Goal: Transaction & Acquisition: Book appointment/travel/reservation

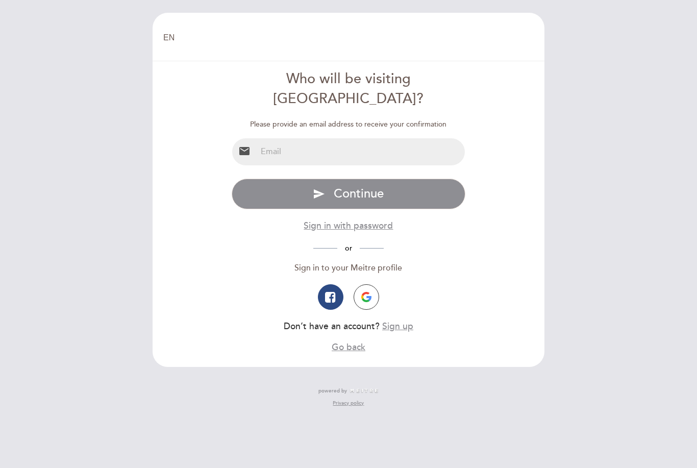
click at [414, 138] on input "email" at bounding box center [361, 151] width 209 height 27
click at [259, 139] on input "email" at bounding box center [361, 151] width 209 height 27
click at [273, 138] on input "email" at bounding box center [361, 151] width 209 height 27
drag, startPoint x: 273, startPoint y: 130, endPoint x: 367, endPoint y: 122, distance: 95.2
click at [367, 138] on input "email" at bounding box center [361, 151] width 209 height 27
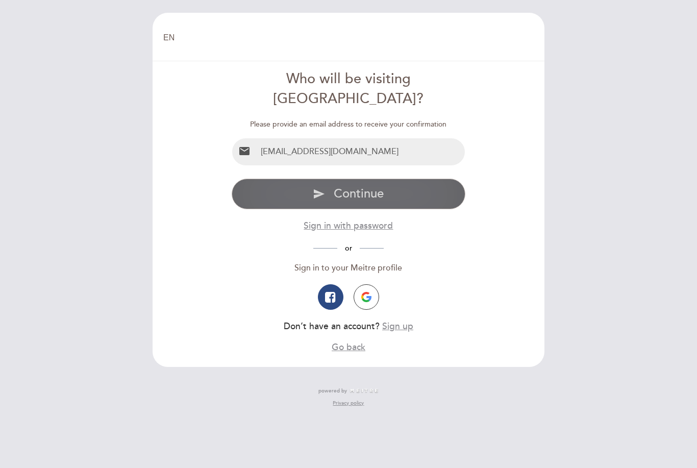
type input "[EMAIL_ADDRESS][DOMAIN_NAME]"
click at [419, 179] on button "send Continue" at bounding box center [349, 194] width 234 height 31
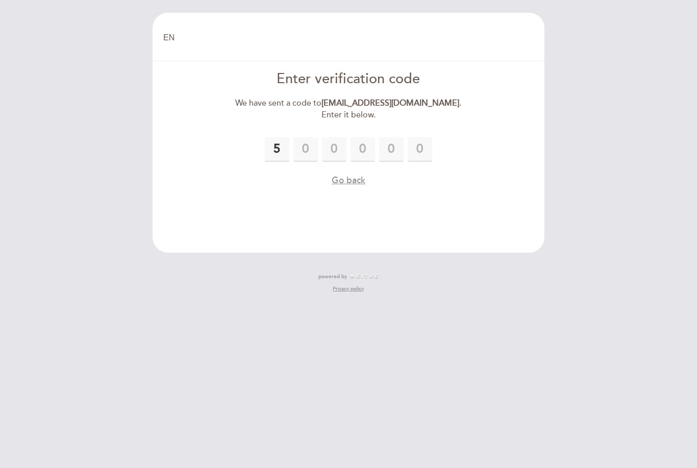
type input "5"
type input "1"
type input "7"
type input "0"
type input "4"
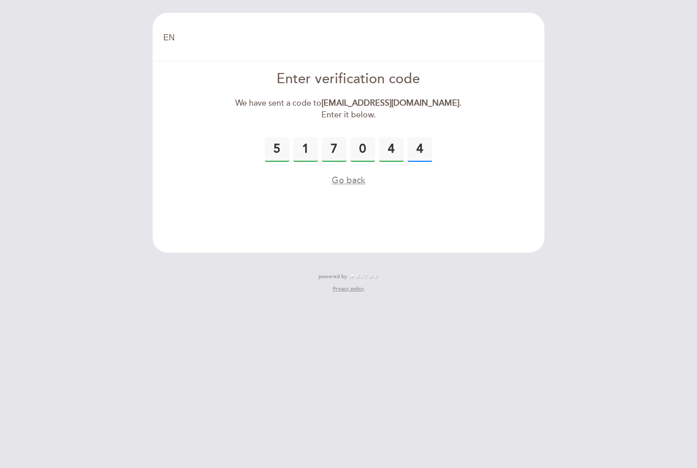
type input "4"
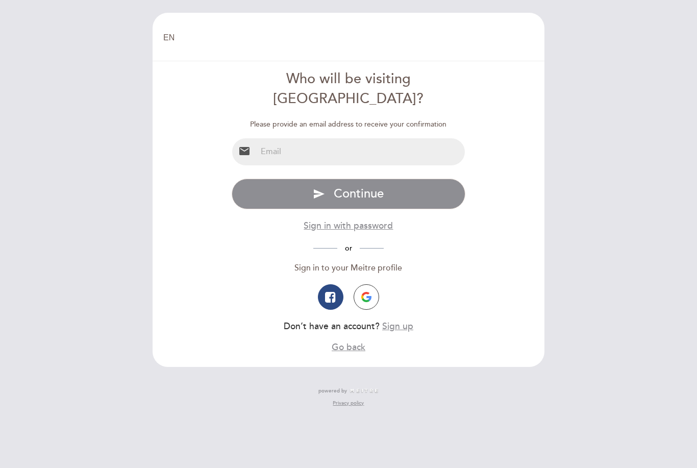
click at [241, 119] on div "Please provide an email address to receive your confirmation email Specify emai…" at bounding box center [349, 236] width 234 height 234
click at [429, 143] on input "email" at bounding box center [361, 151] width 209 height 27
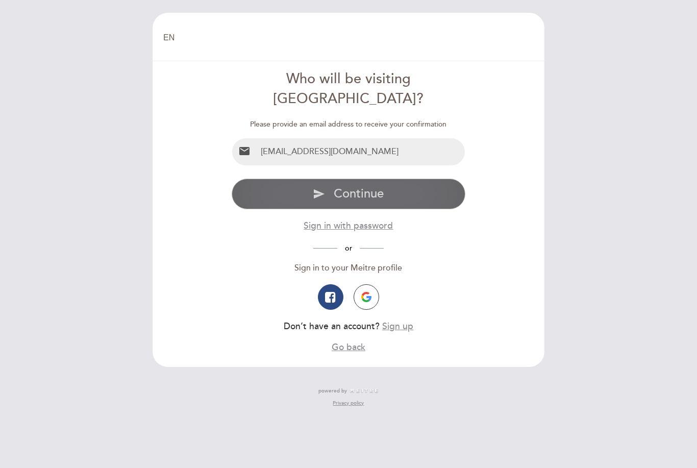
type input "eduardagarcia6@hotmail.com"
click at [427, 186] on button "send Continue" at bounding box center [349, 194] width 234 height 31
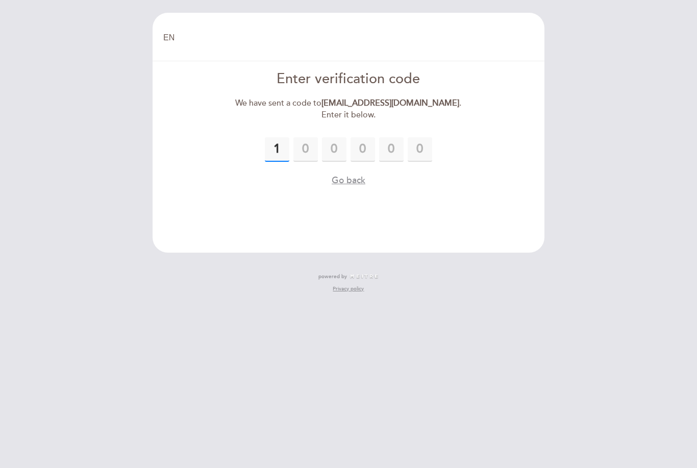
type input "1"
type input "5"
type input "1"
type input "7"
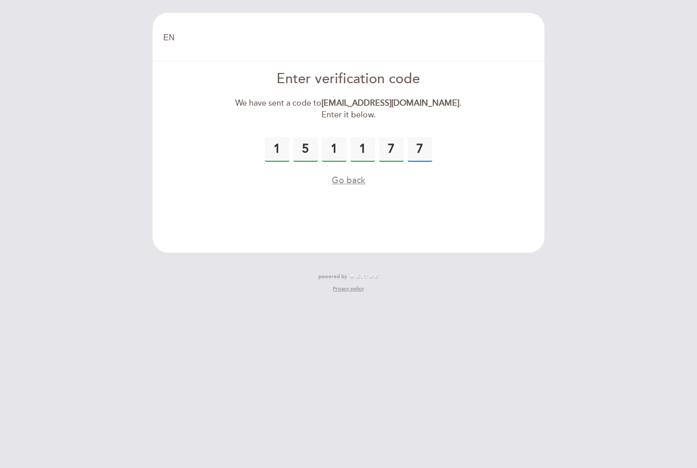
type input "7"
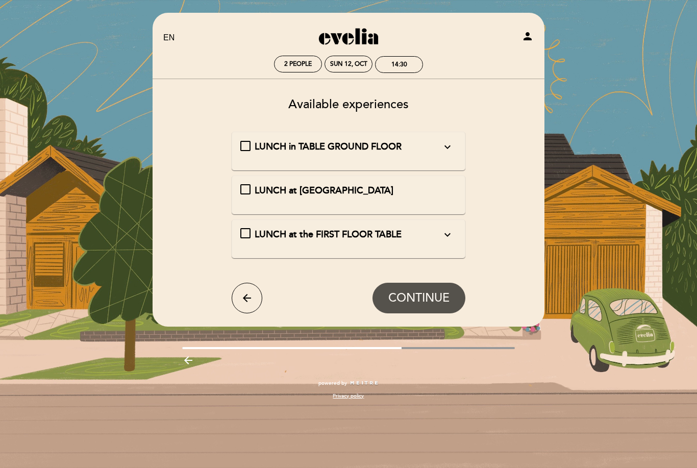
click at [445, 161] on div "LUNCH in TABLE GROUND FLOOR expand_more We remind you: - The maximum stay time …" at bounding box center [349, 151] width 234 height 39
click at [249, 152] on div "LUNCH in TABLE GROUND FLOOR expand_more We remind you: - The maximum stay time …" at bounding box center [348, 146] width 217 height 13
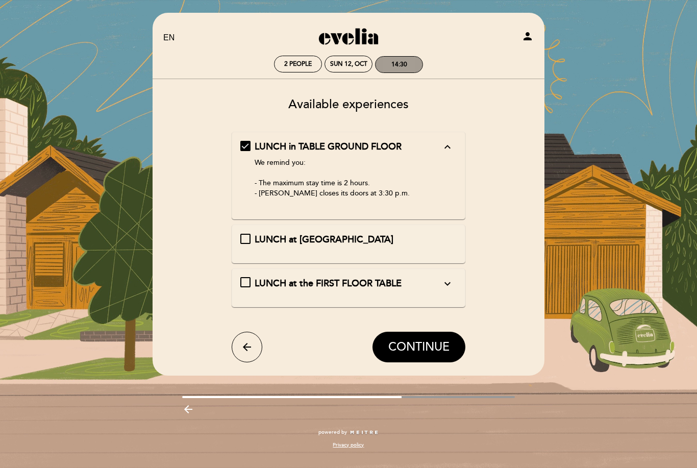
click at [405, 64] on div "14:30" at bounding box center [399, 65] width 16 height 8
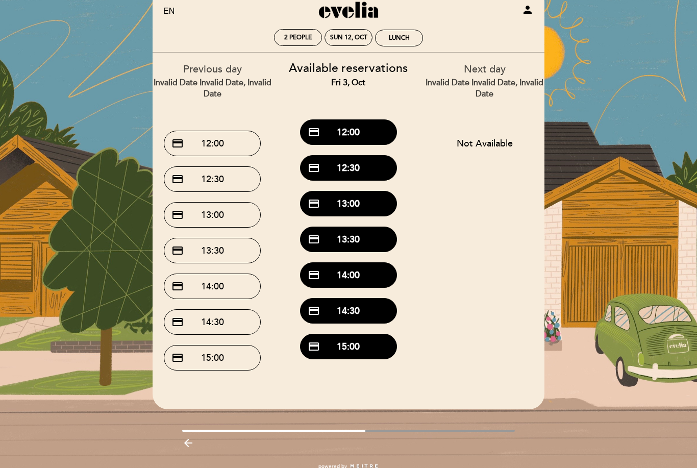
scroll to position [30, 0]
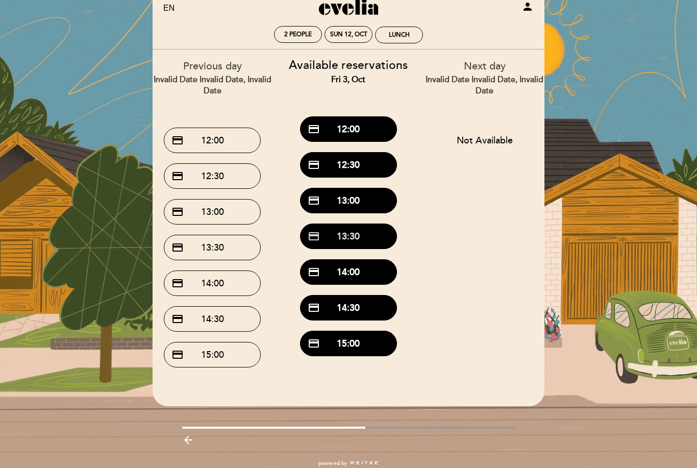
click at [380, 243] on button "credit_card 13:30" at bounding box center [348, 237] width 97 height 26
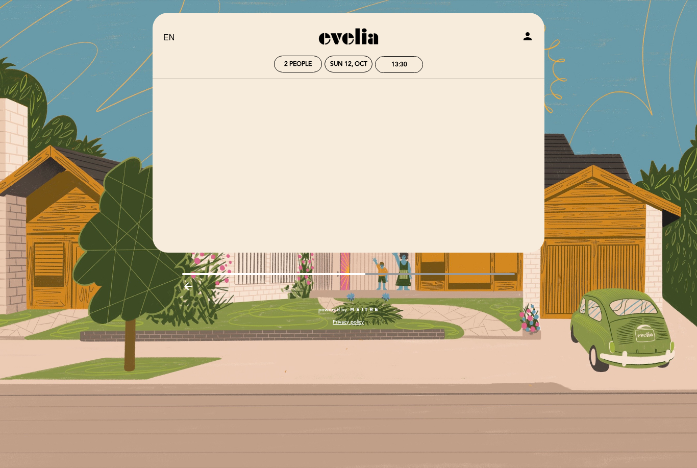
scroll to position [0, 0]
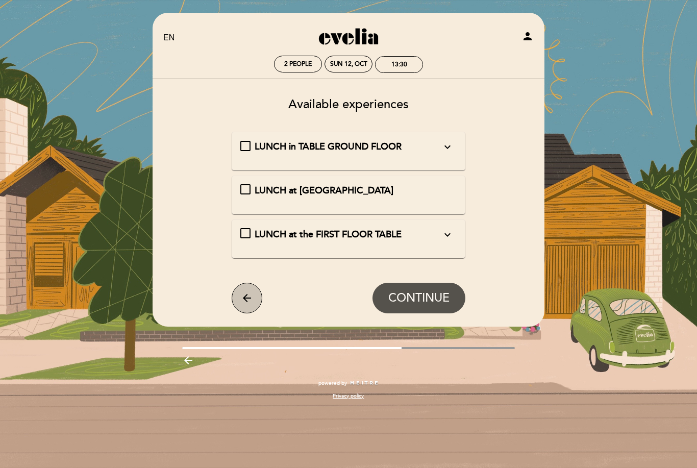
click at [253, 294] on button "arrow_back" at bounding box center [247, 298] width 31 height 31
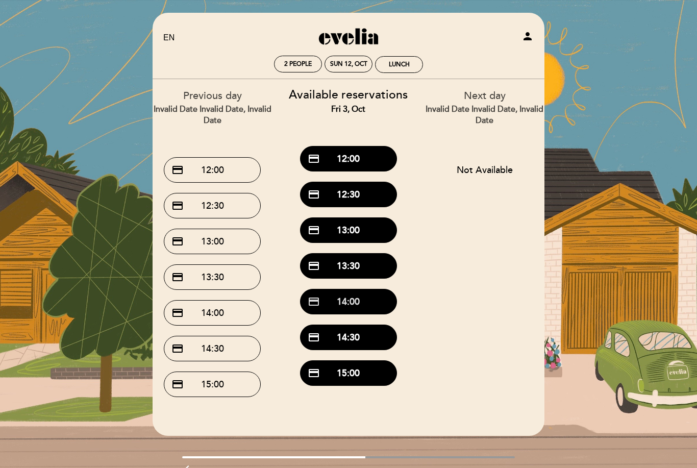
click at [370, 302] on button "credit_card 14:00" at bounding box center [348, 302] width 97 height 26
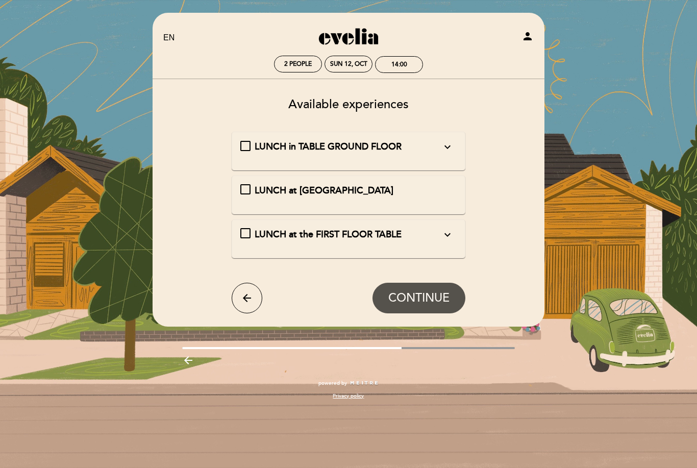
click at [402, 146] on span "LUNCH in TABLE GROUND FLOOR" at bounding box center [328, 146] width 147 height 11
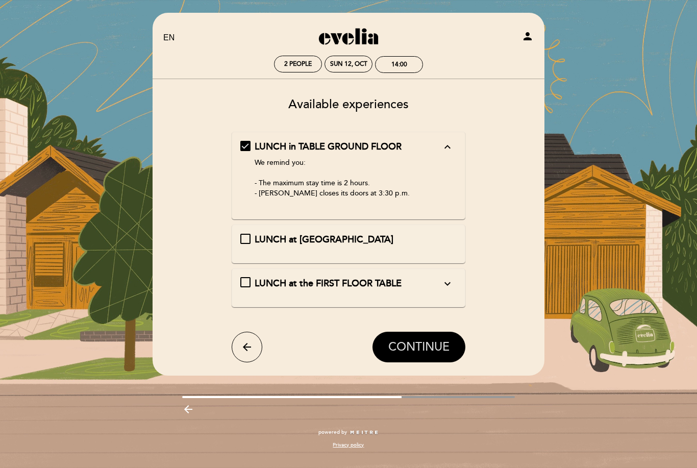
click at [433, 355] on button "CONTINUE" at bounding box center [419, 347] width 93 height 31
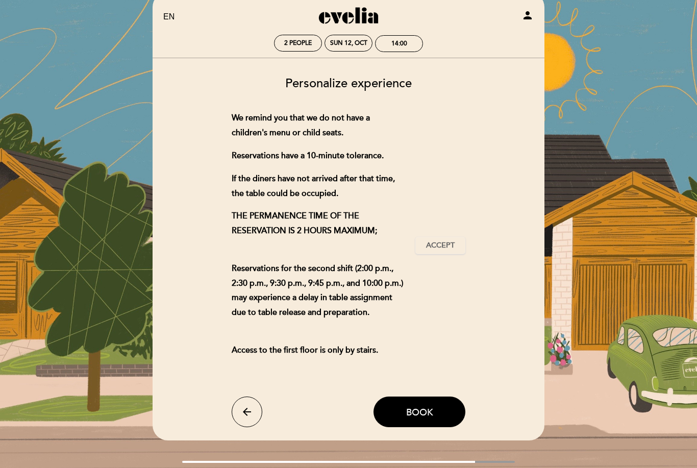
scroll to position [27, 0]
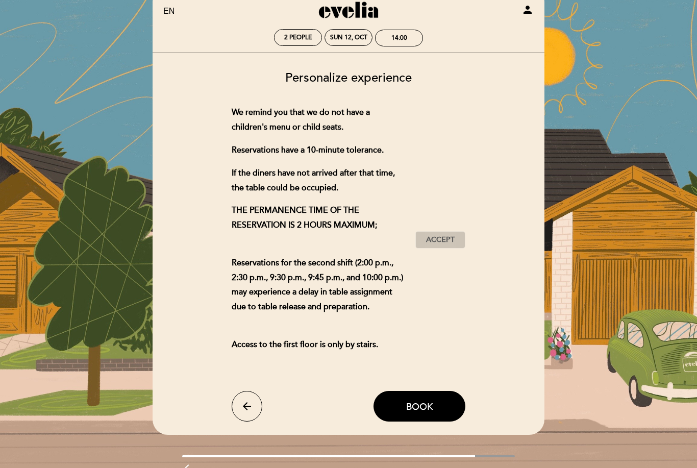
click at [425, 244] on button "Accept Accepted" at bounding box center [440, 239] width 50 height 17
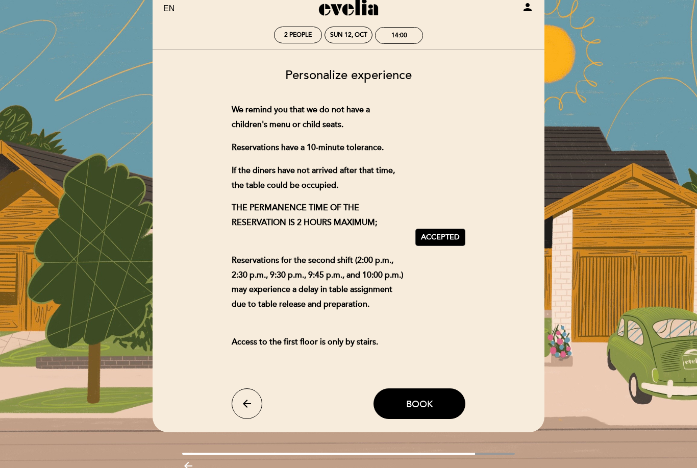
scroll to position [28, 0]
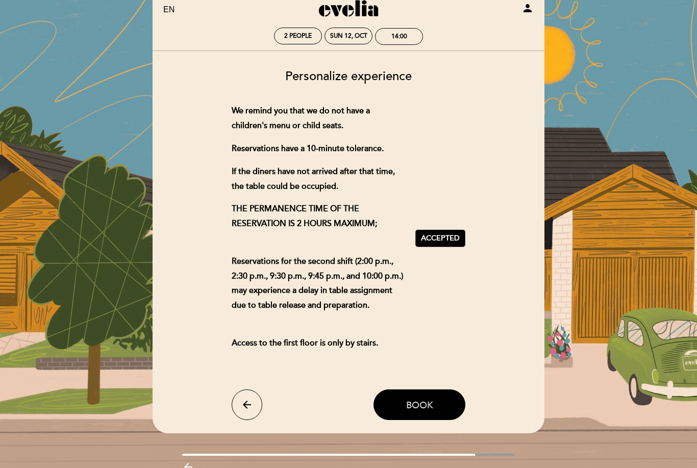
click at [417, 411] on span "Book" at bounding box center [419, 405] width 27 height 11
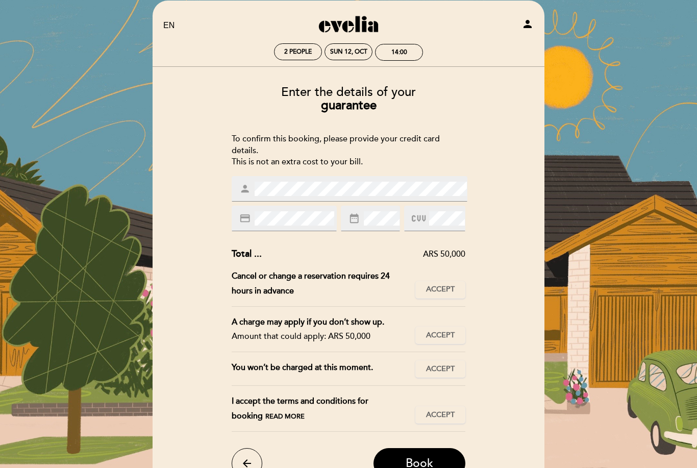
scroll to position [12, 0]
click at [507, 241] on div "Enter the details of your guarantee To confirm this booking, please provide you…" at bounding box center [349, 278] width 378 height 401
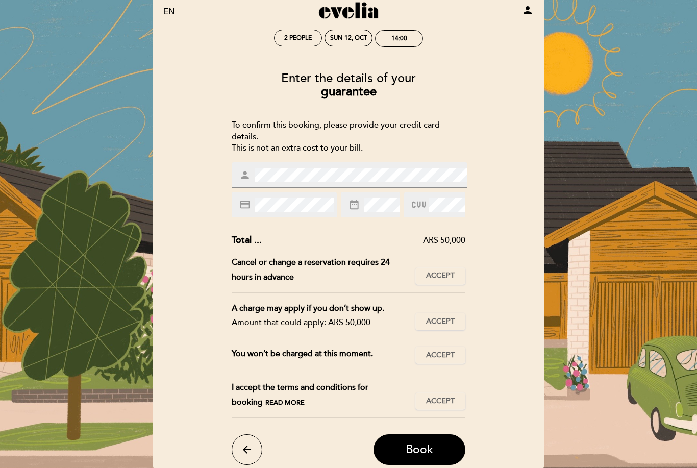
scroll to position [25, 0]
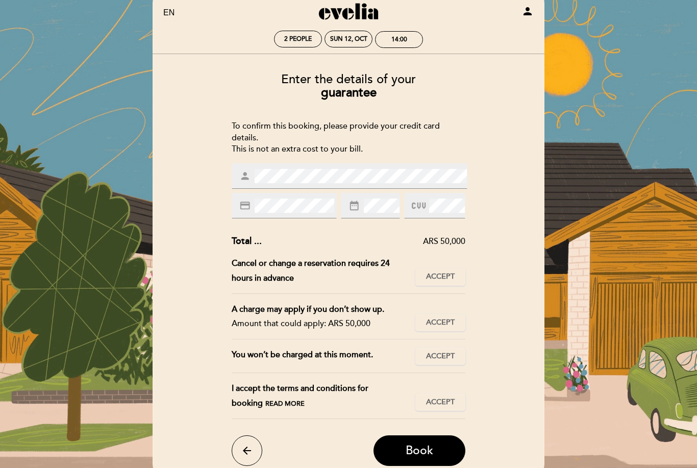
click at [503, 236] on div "Enter the details of your guarantee To confirm this booking, please provide you…" at bounding box center [349, 265] width 378 height 401
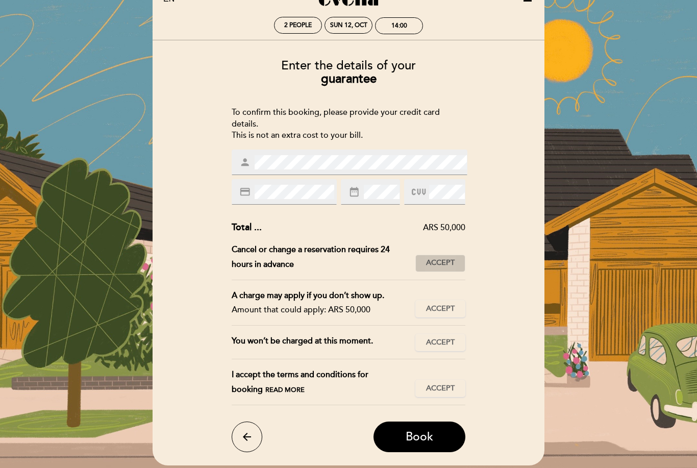
click at [457, 255] on button "Accept Accepted" at bounding box center [440, 263] width 50 height 17
click at [442, 305] on span "Accept" at bounding box center [440, 309] width 29 height 11
click at [446, 339] on span "Accept" at bounding box center [440, 342] width 29 height 11
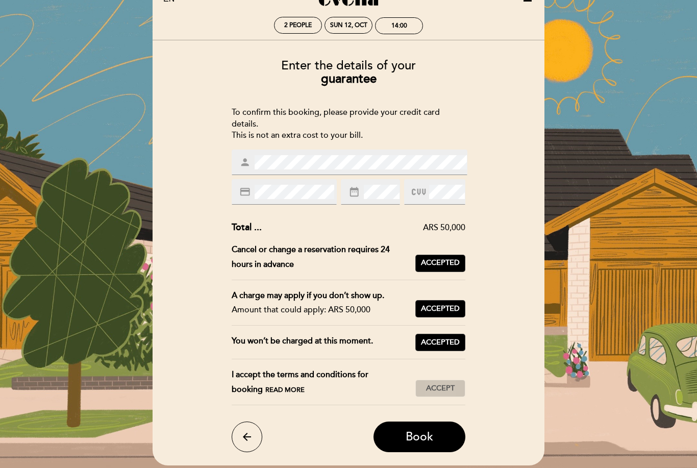
click at [452, 384] on span "Accept" at bounding box center [440, 388] width 29 height 11
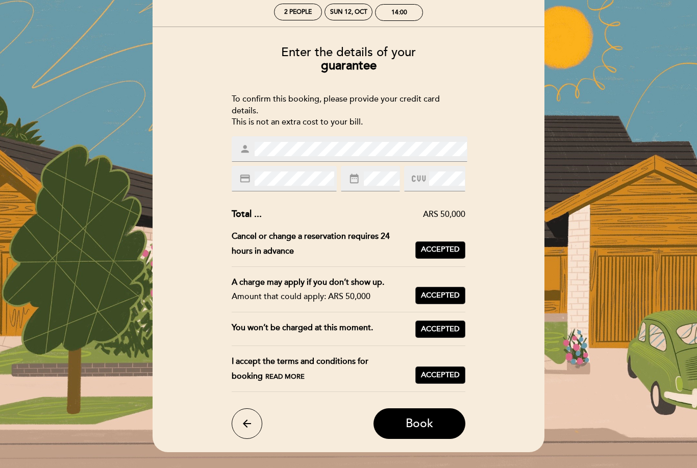
scroll to position [82, 0]
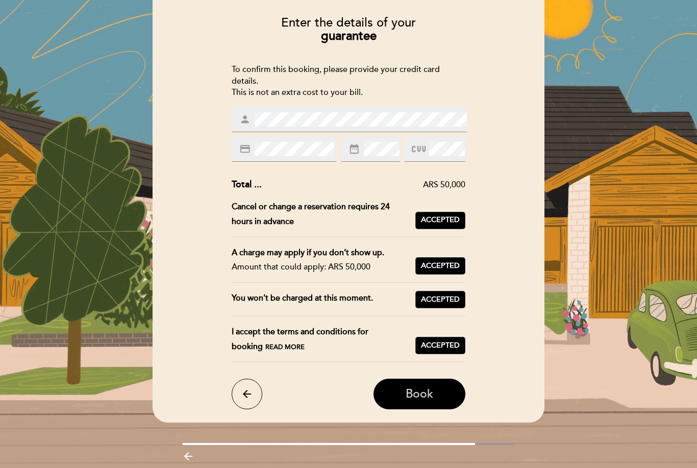
click at [415, 387] on span "Book" at bounding box center [420, 394] width 28 height 14
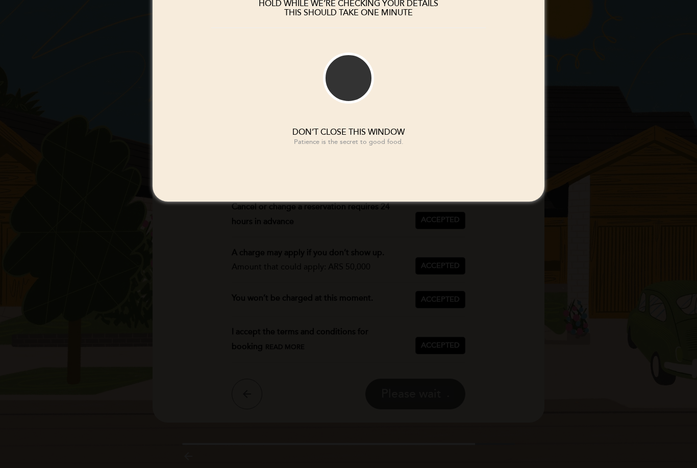
scroll to position [0, 0]
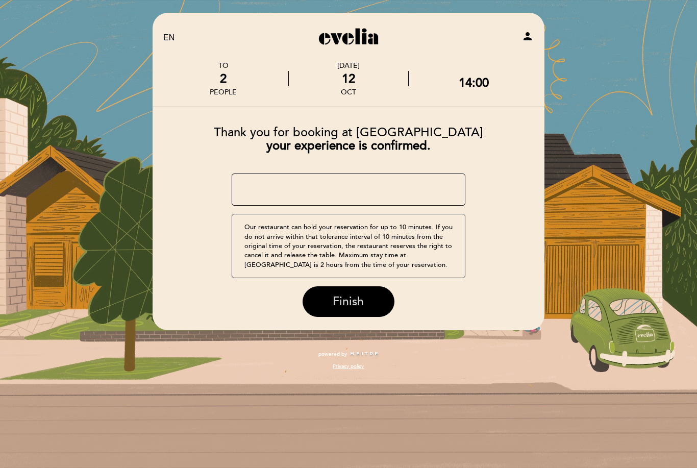
click at [360, 297] on span "Finish" at bounding box center [348, 301] width 31 height 14
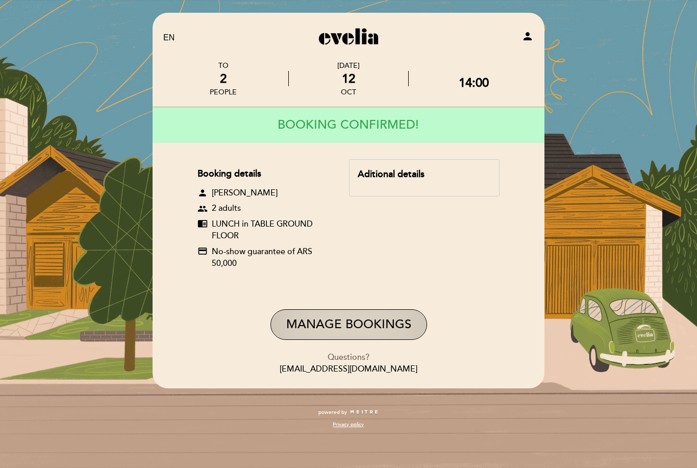
click at [406, 326] on button "Manage Bookings" at bounding box center [348, 324] width 157 height 31
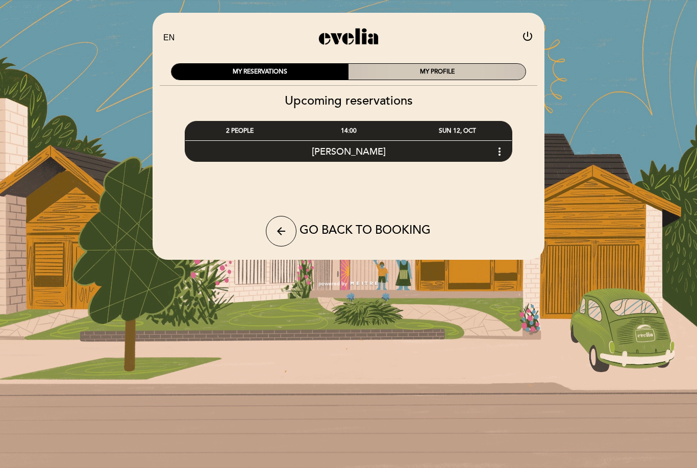
click at [491, 70] on div "MY PROFILE" at bounding box center [437, 72] width 177 height 16
